Goal: Task Accomplishment & Management: Complete application form

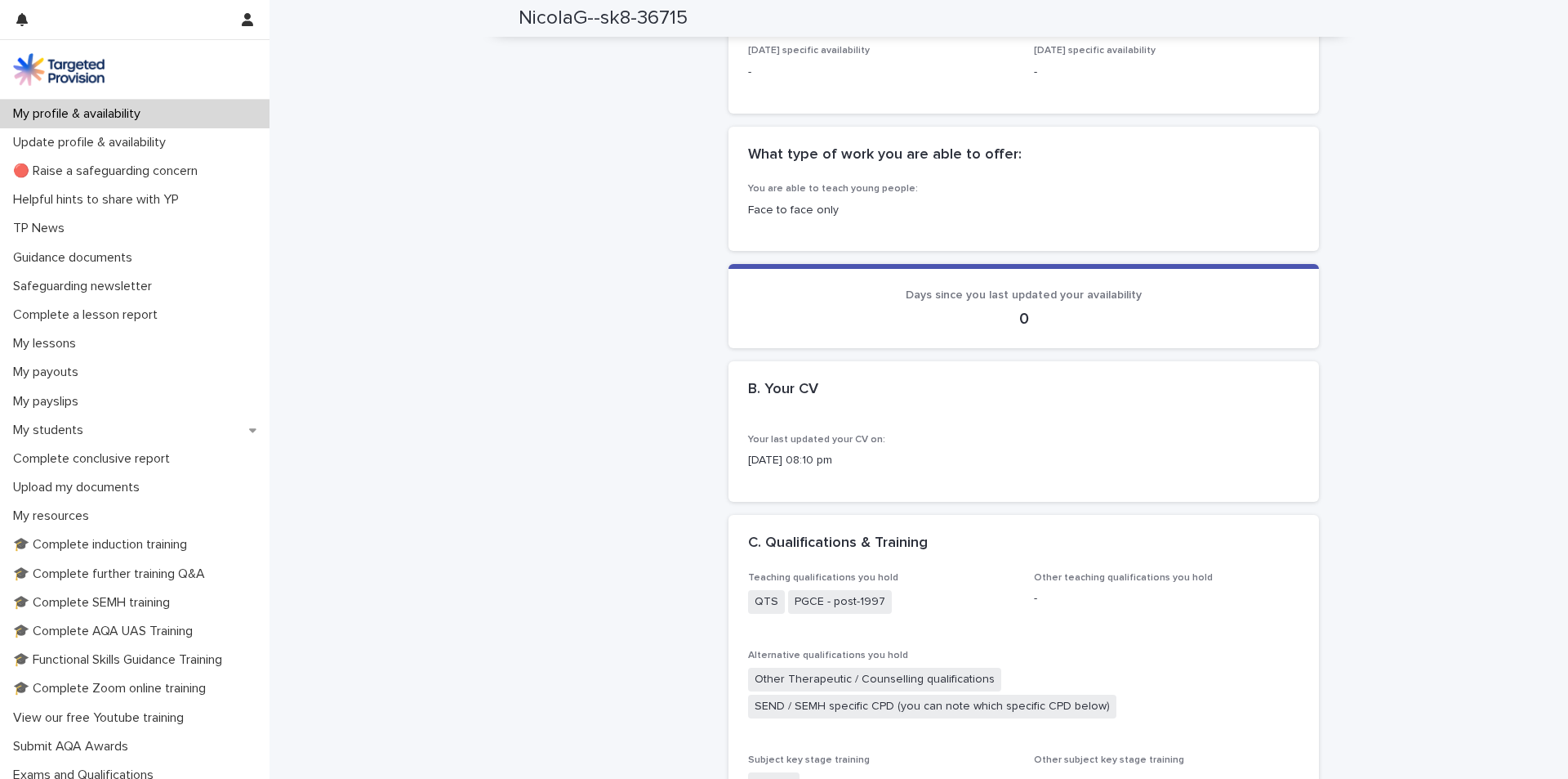
scroll to position [899, 0]
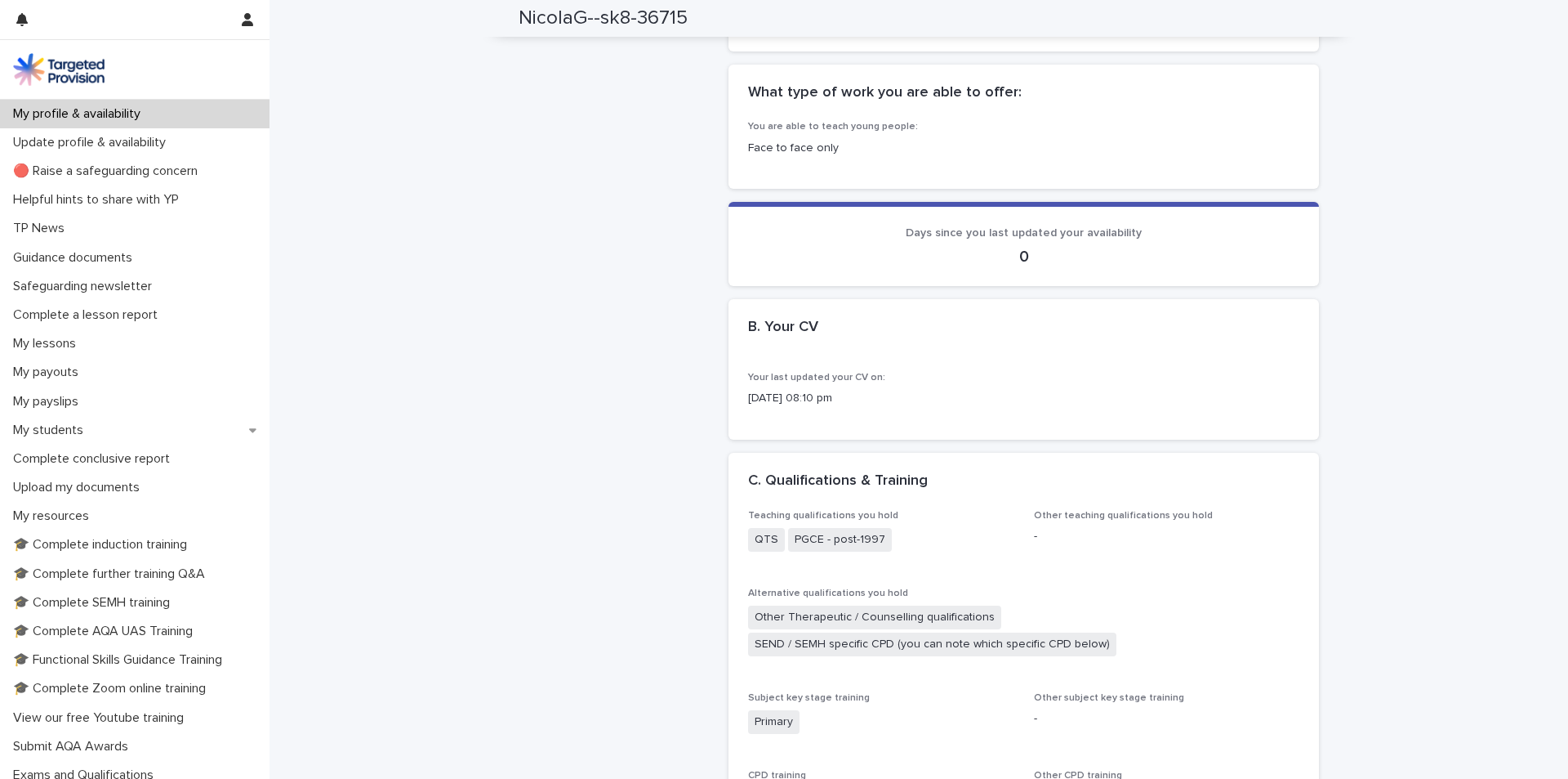
click at [819, 360] on div "B. Your CV •••" at bounding box center [1024, 336] width 590 height 73
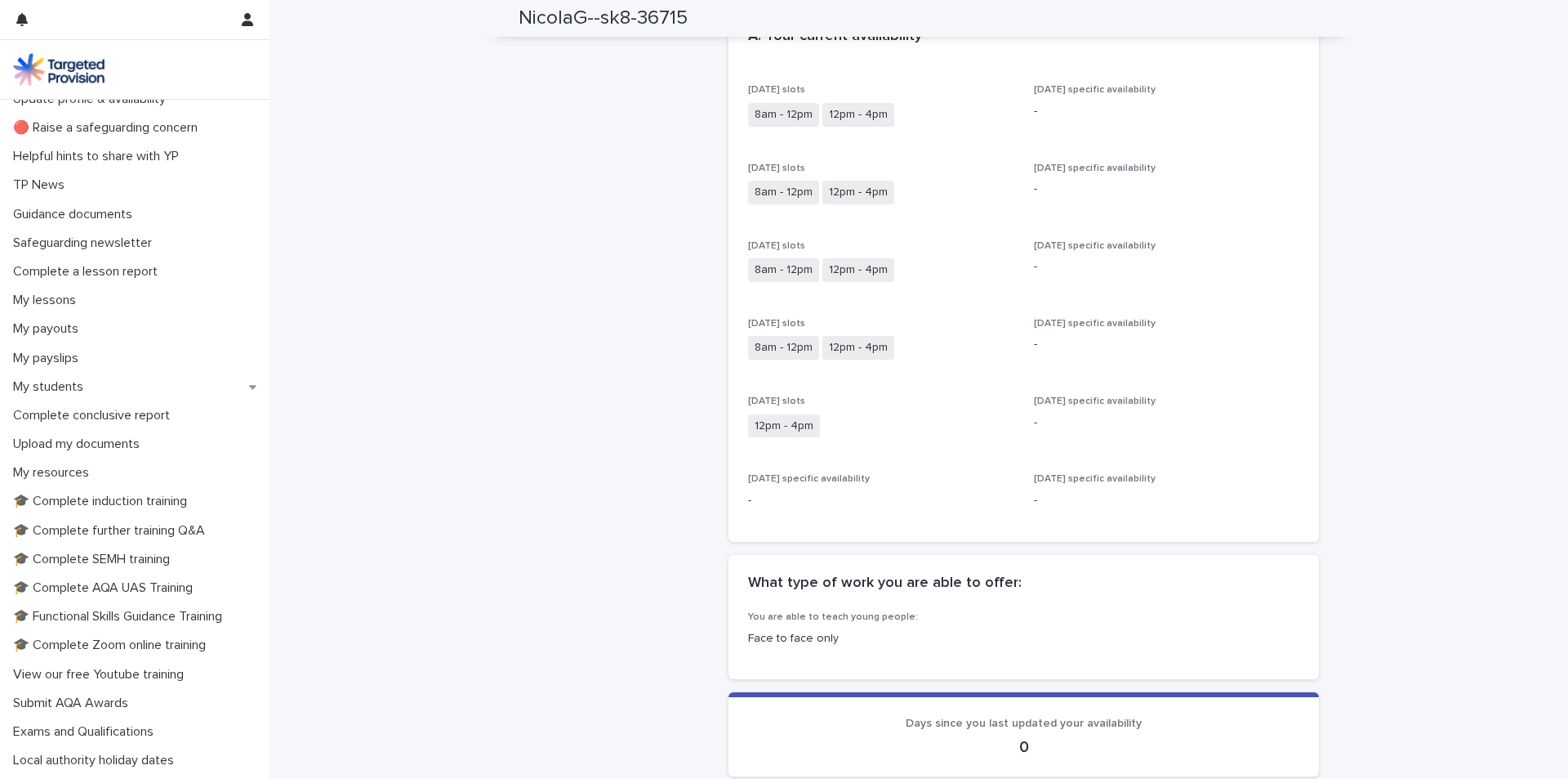
scroll to position [0, 0]
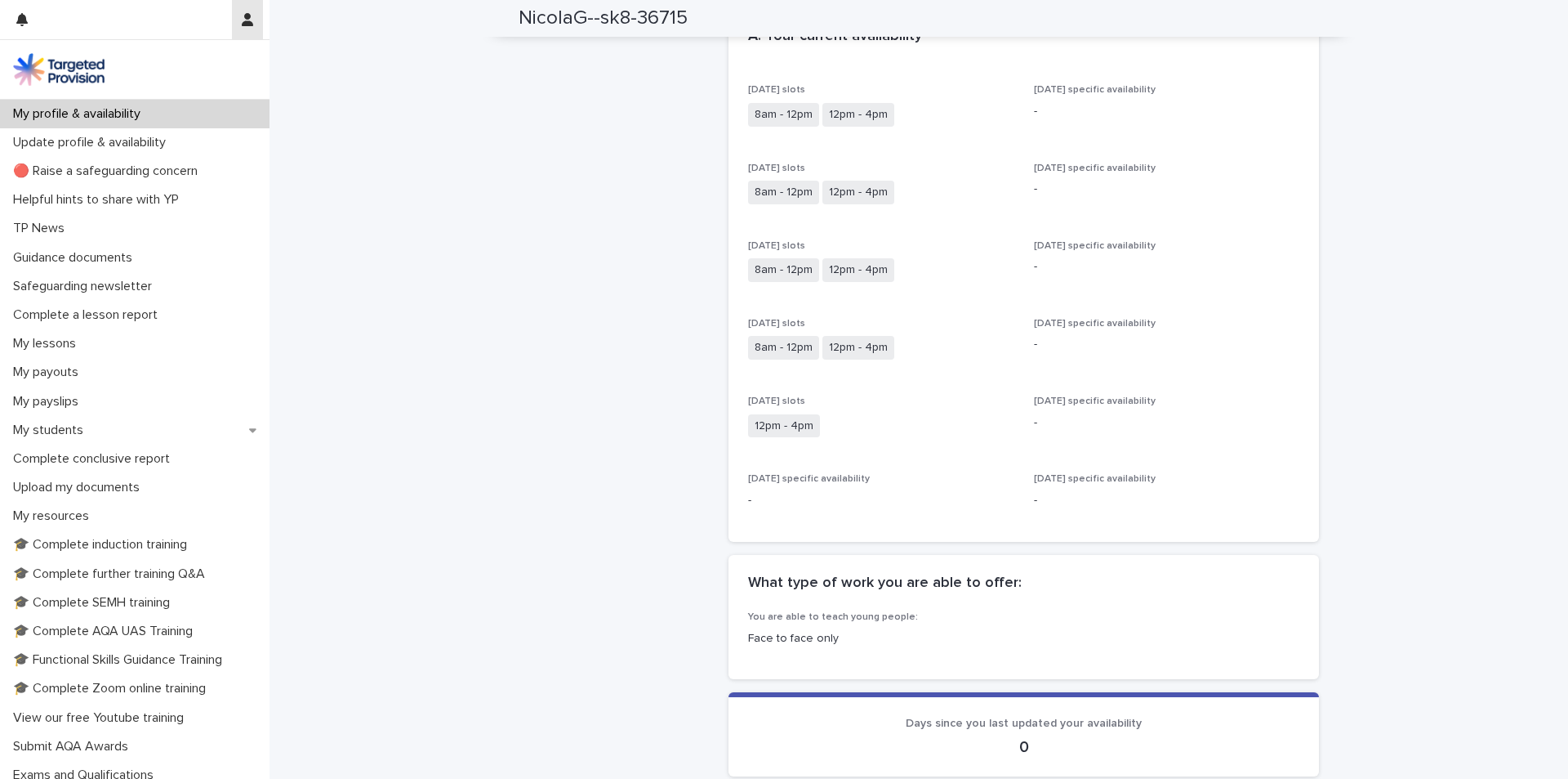
click at [250, 16] on icon "button" at bounding box center [247, 20] width 12 height 13
click at [146, 144] on div at bounding box center [784, 389] width 1568 height 779
click at [128, 484] on p "Upload my documents" at bounding box center [79, 487] width 147 height 15
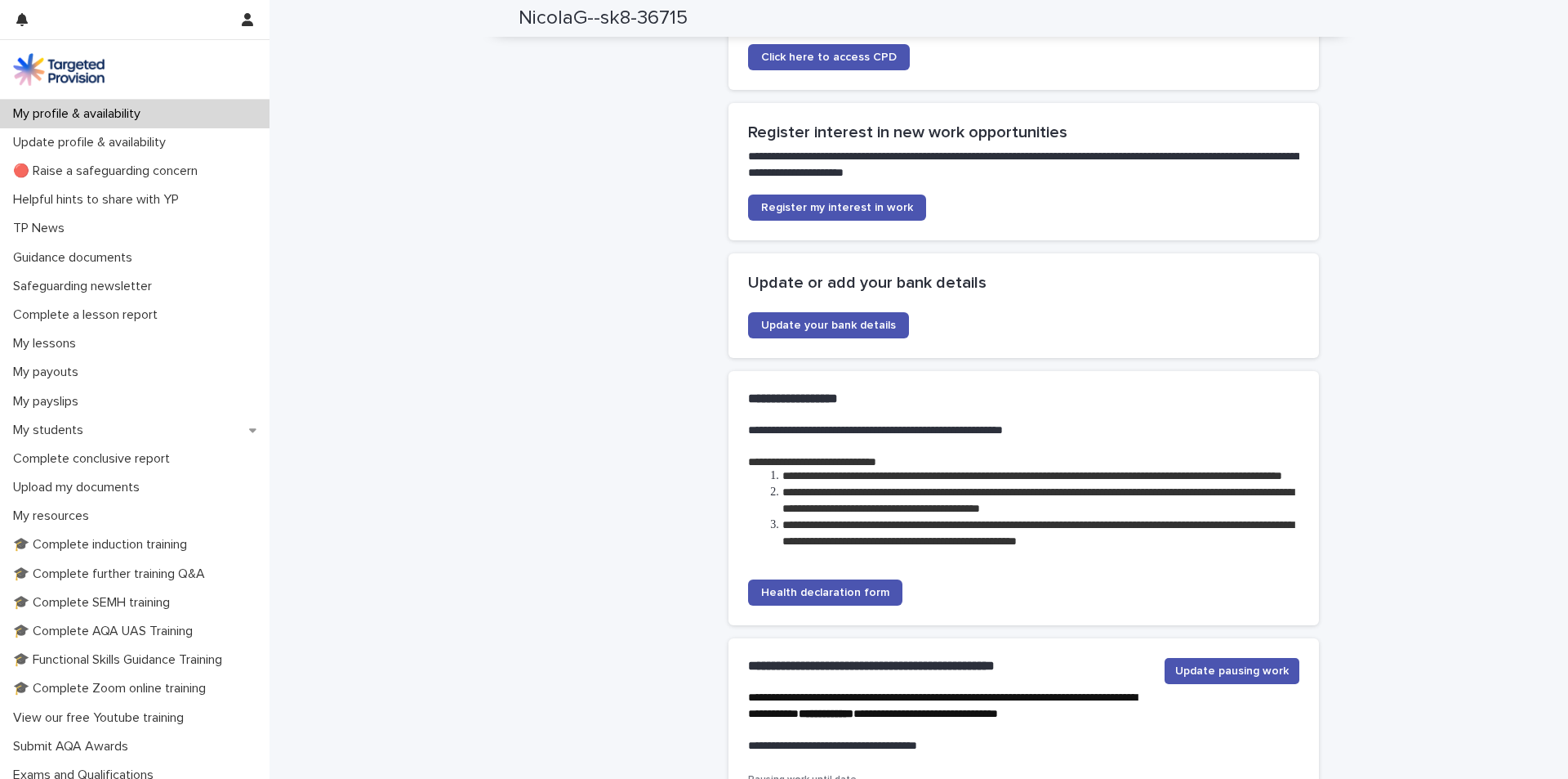
scroll to position [3575, 0]
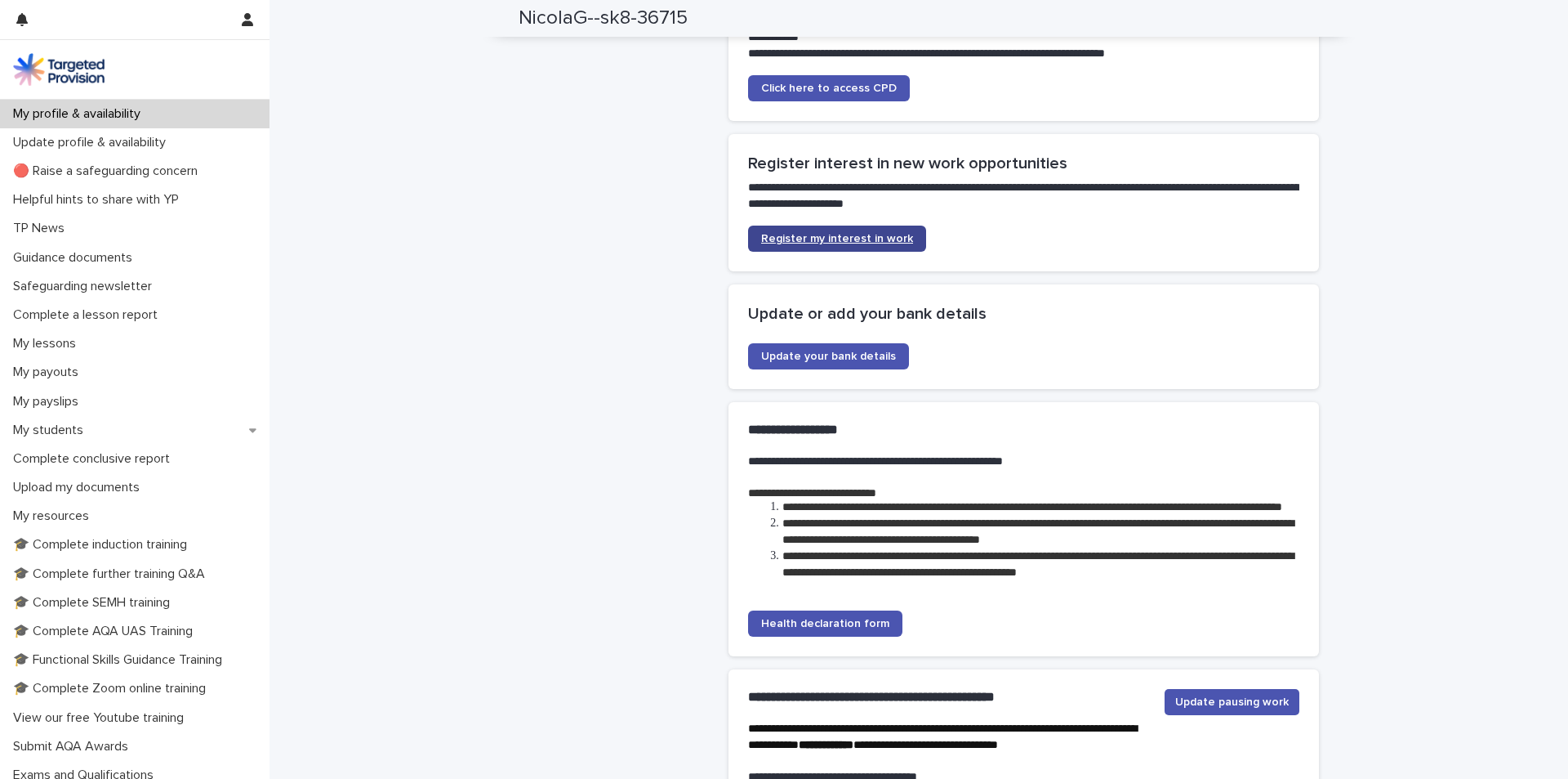
click at [830, 244] on span "Register my interest in work" at bounding box center [836, 238] width 152 height 12
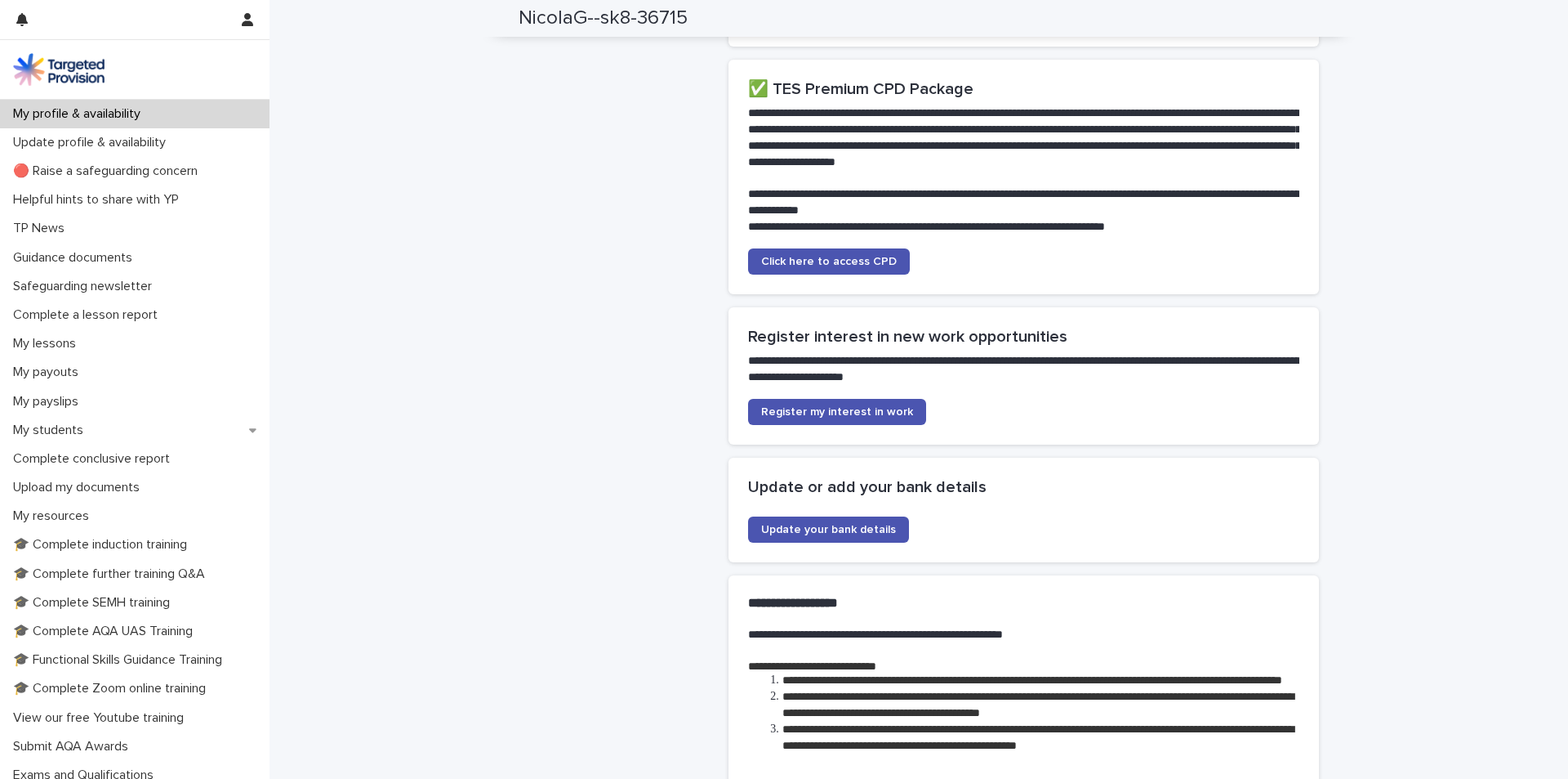
scroll to position [3167, 0]
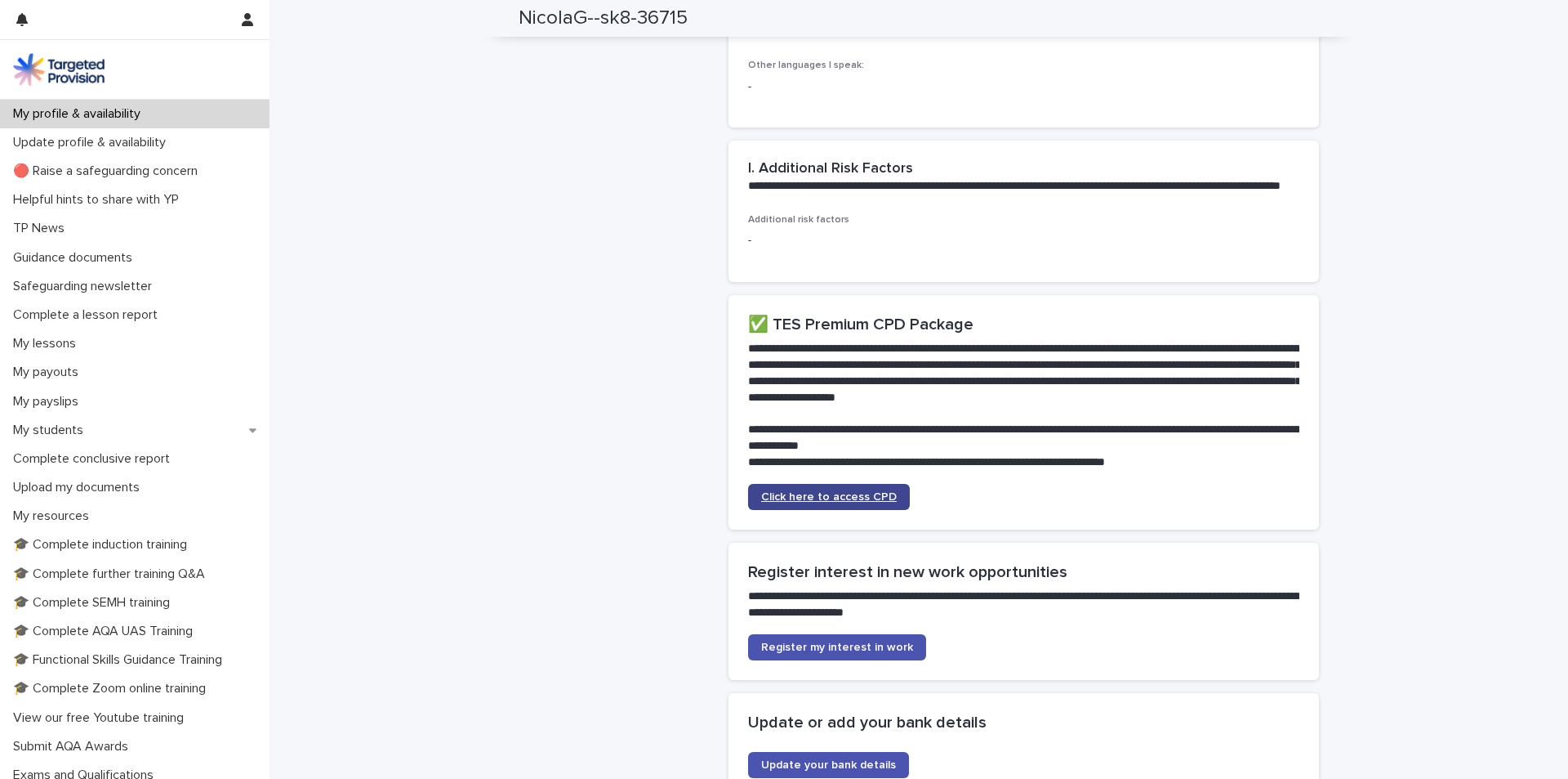
click at [856, 503] on span "Click here to access CPD" at bounding box center [828, 497] width 136 height 12
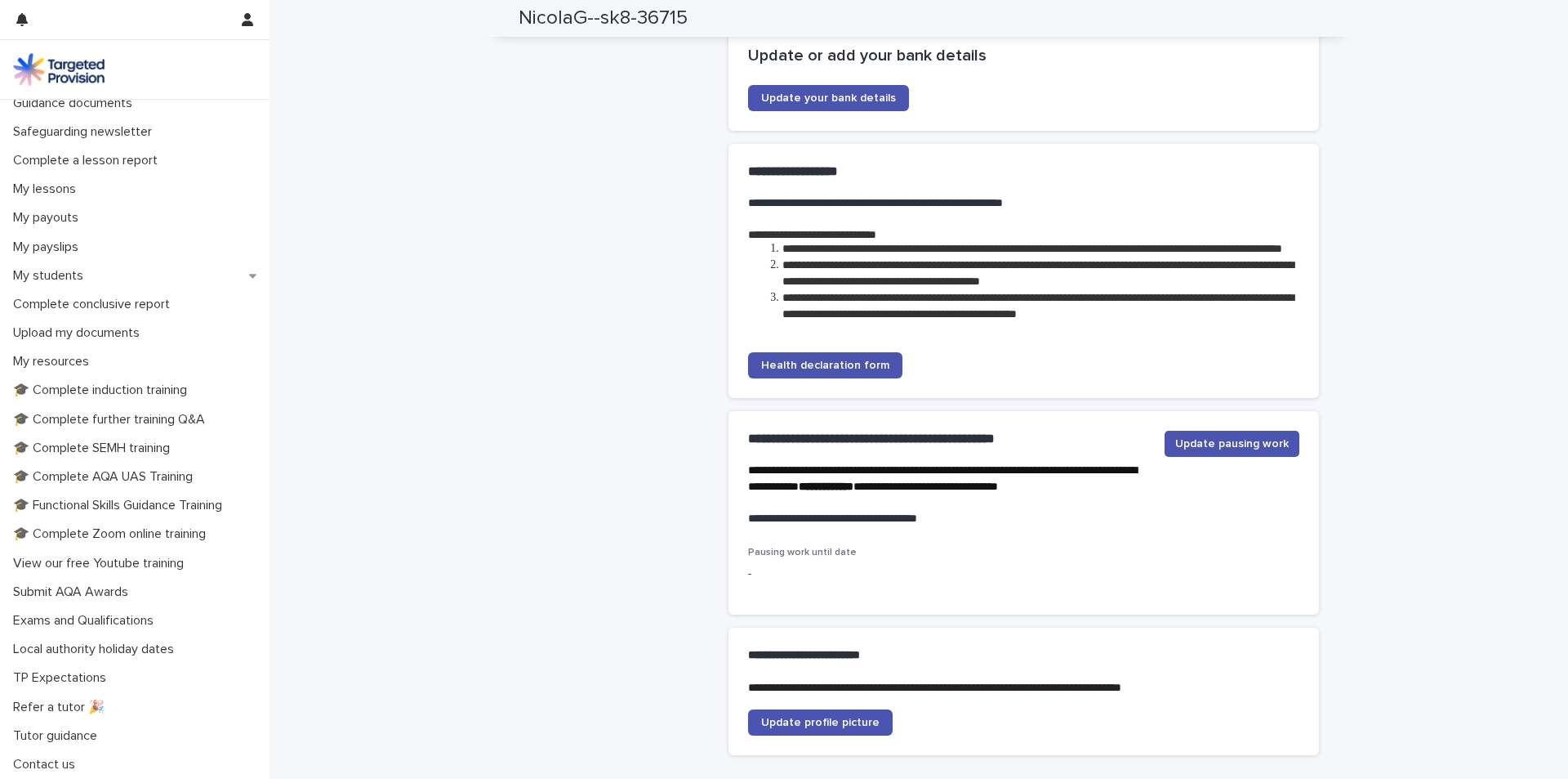
scroll to position [3984, 0]
